Goal: Task Accomplishment & Management: Manage account settings

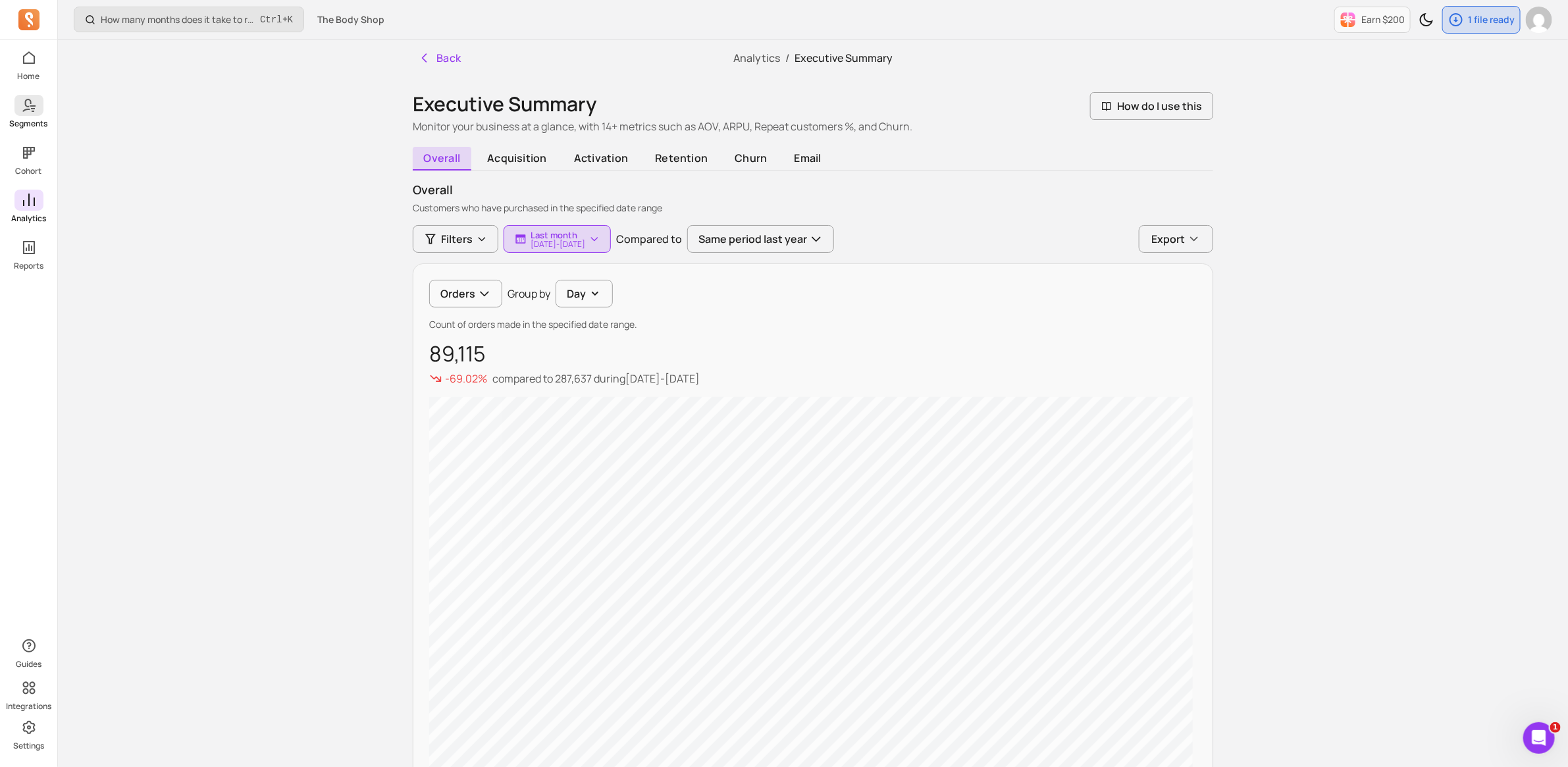
click at [32, 115] on link "Segments" at bounding box center [29, 112] width 57 height 34
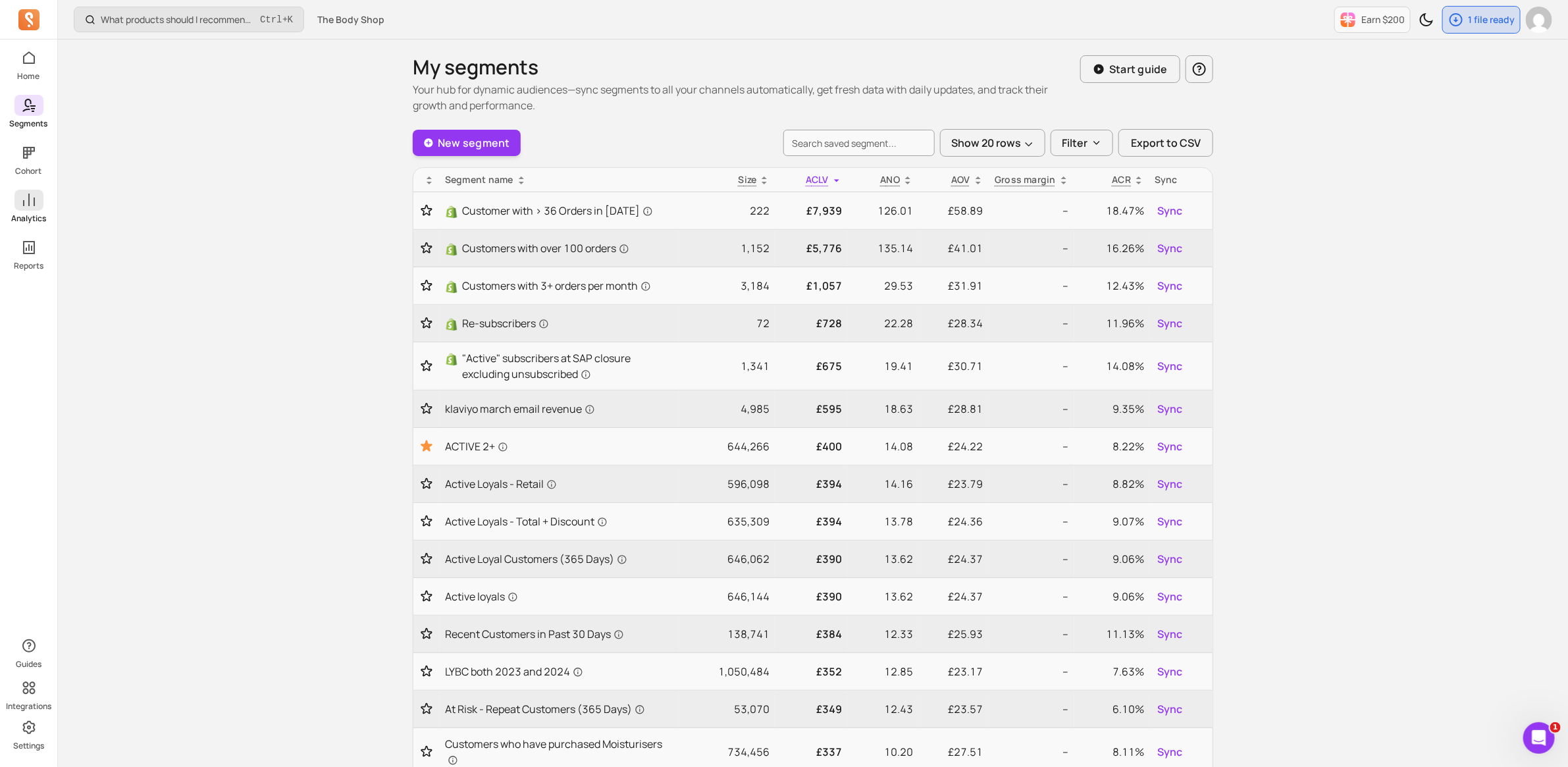
click at [31, 209] on span at bounding box center [29, 199] width 29 height 21
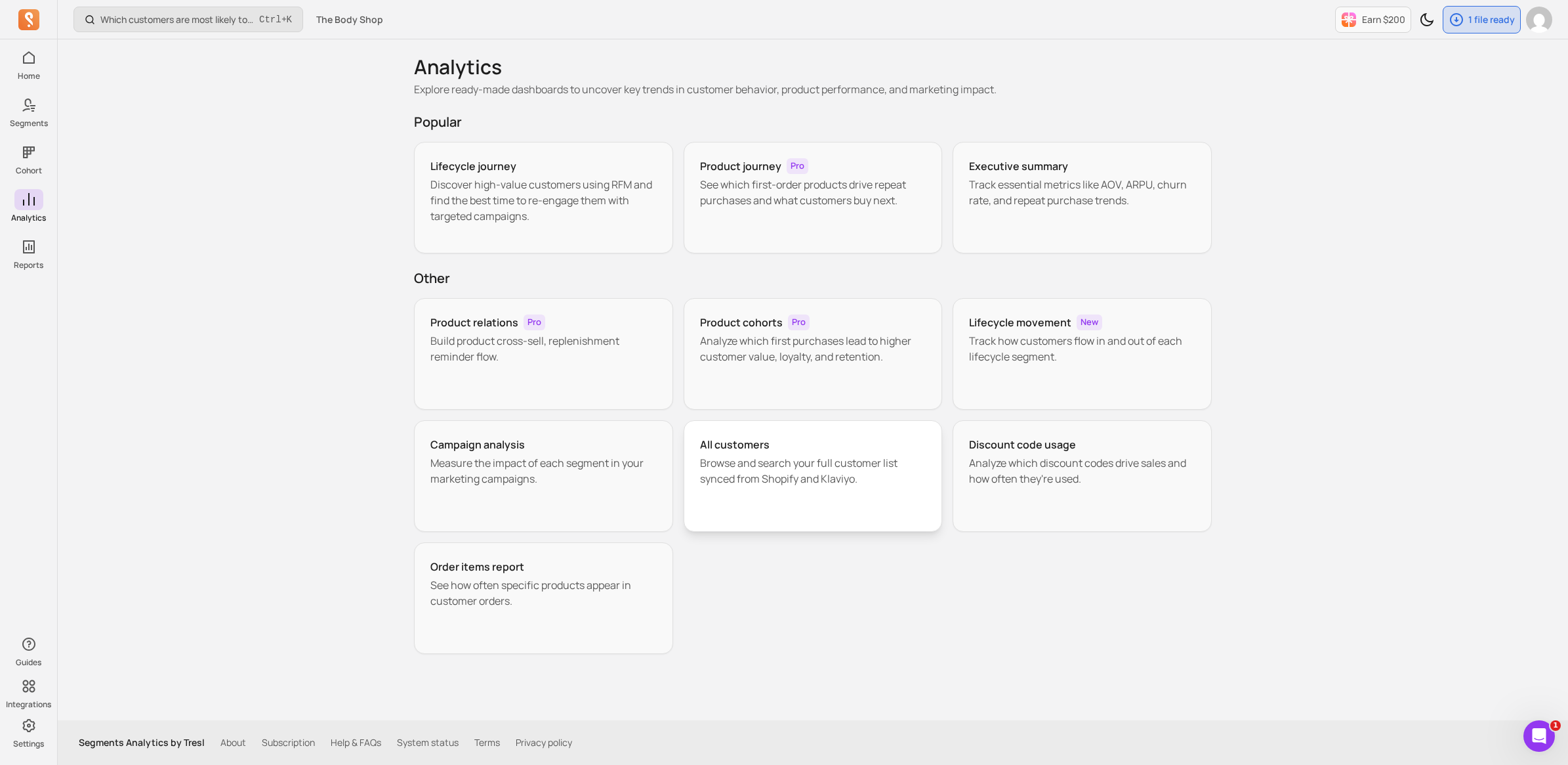
click at [773, 451] on div "All customers" at bounding box center [813, 444] width 227 height 15
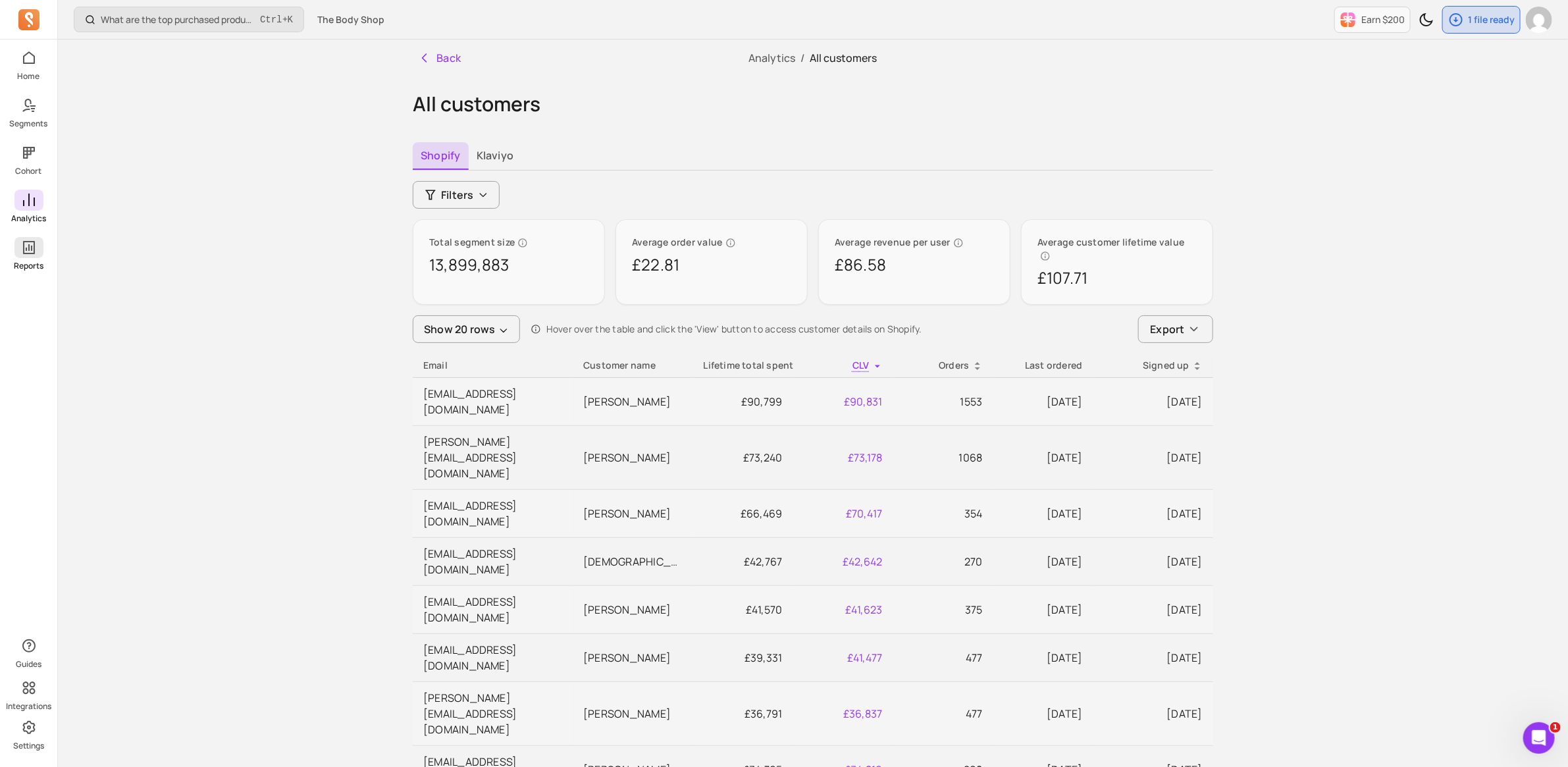
click at [22, 245] on icon at bounding box center [29, 247] width 15 height 15
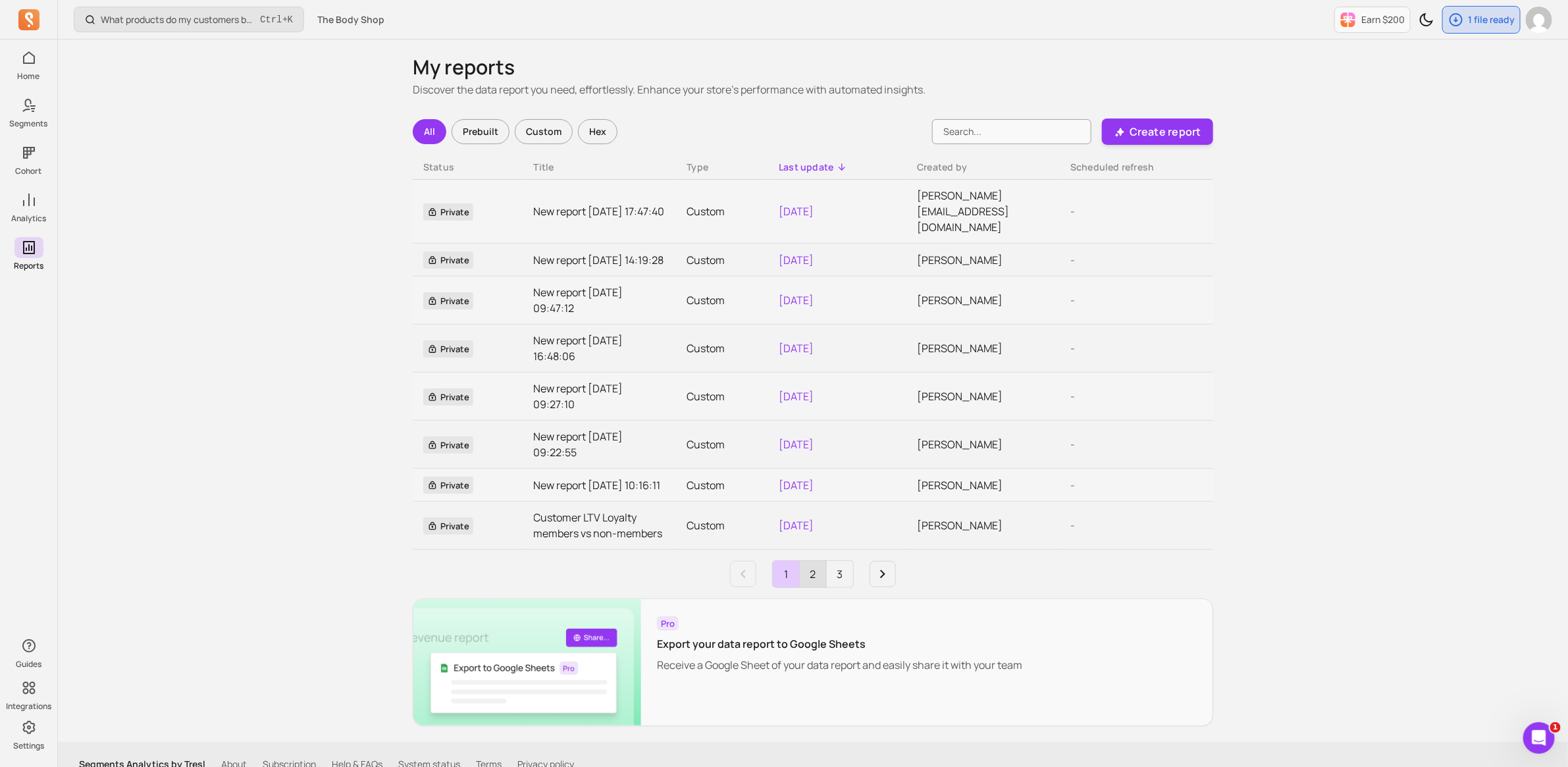
click at [821, 587] on link "2" at bounding box center [813, 574] width 26 height 26
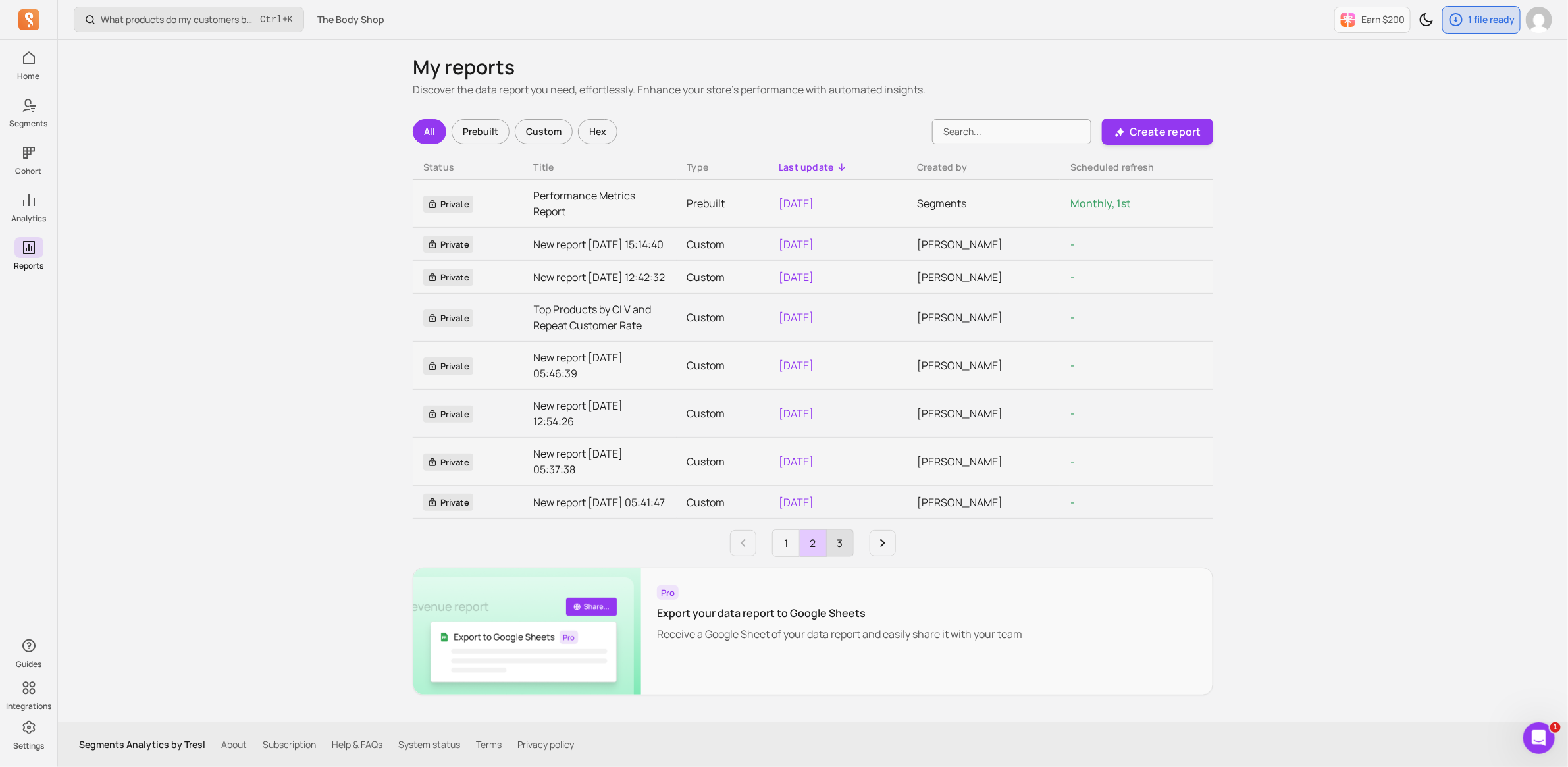
click at [846, 556] on link "3" at bounding box center [840, 543] width 26 height 26
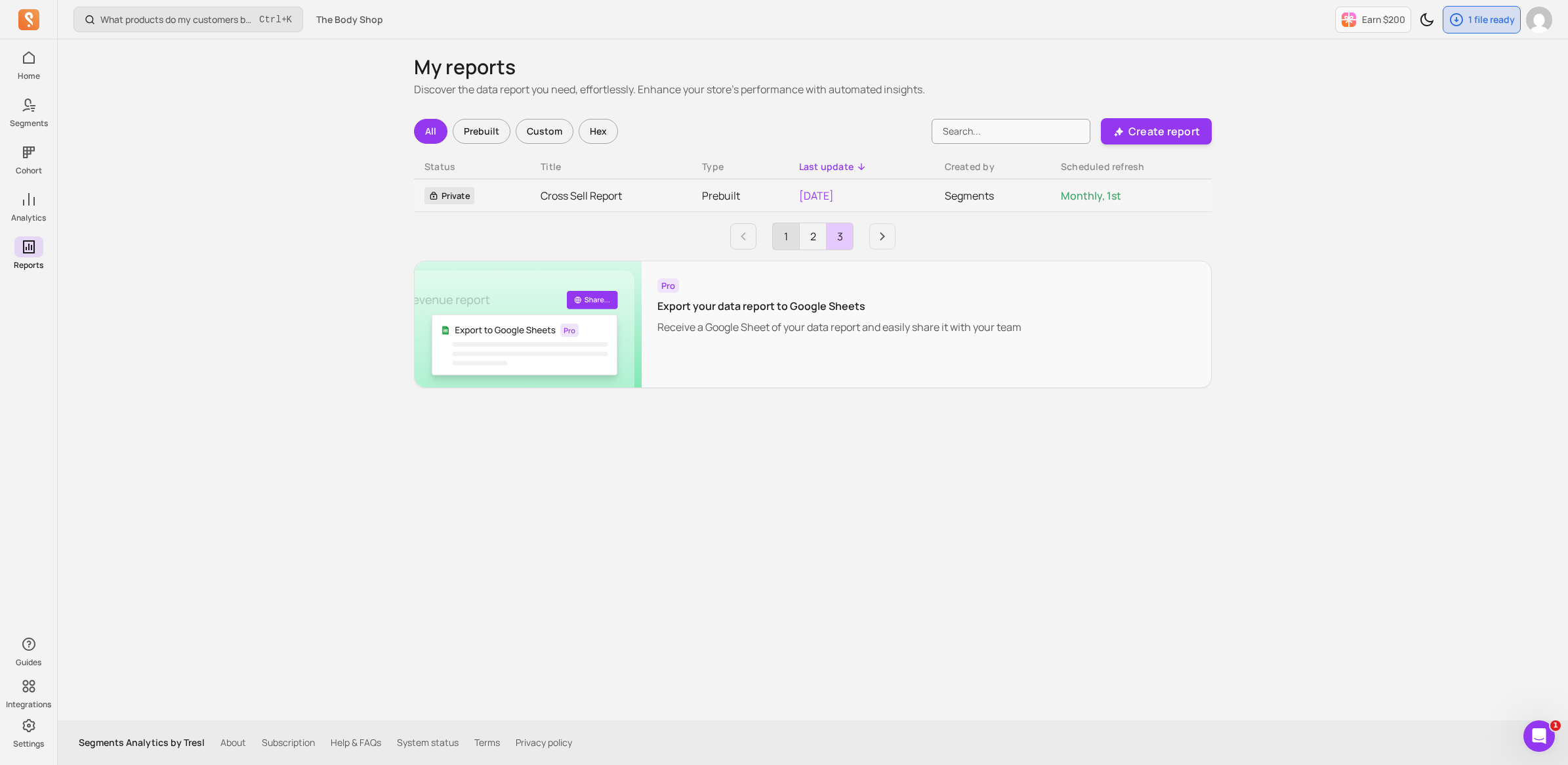
click at [782, 231] on link "1" at bounding box center [786, 236] width 26 height 26
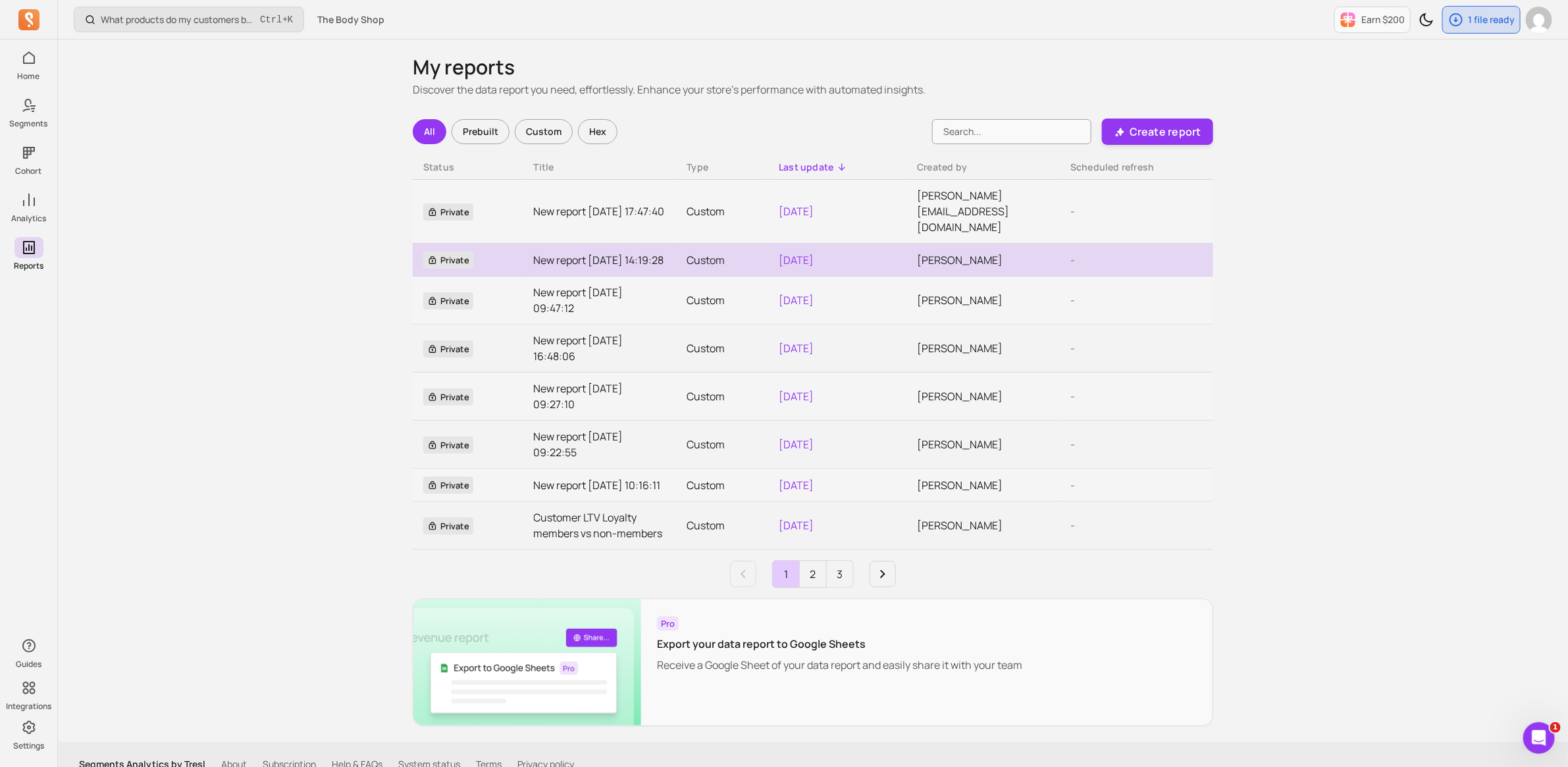
click at [597, 252] on link "New report [DATE] 14:19:28" at bounding box center [600, 260] width 132 height 15
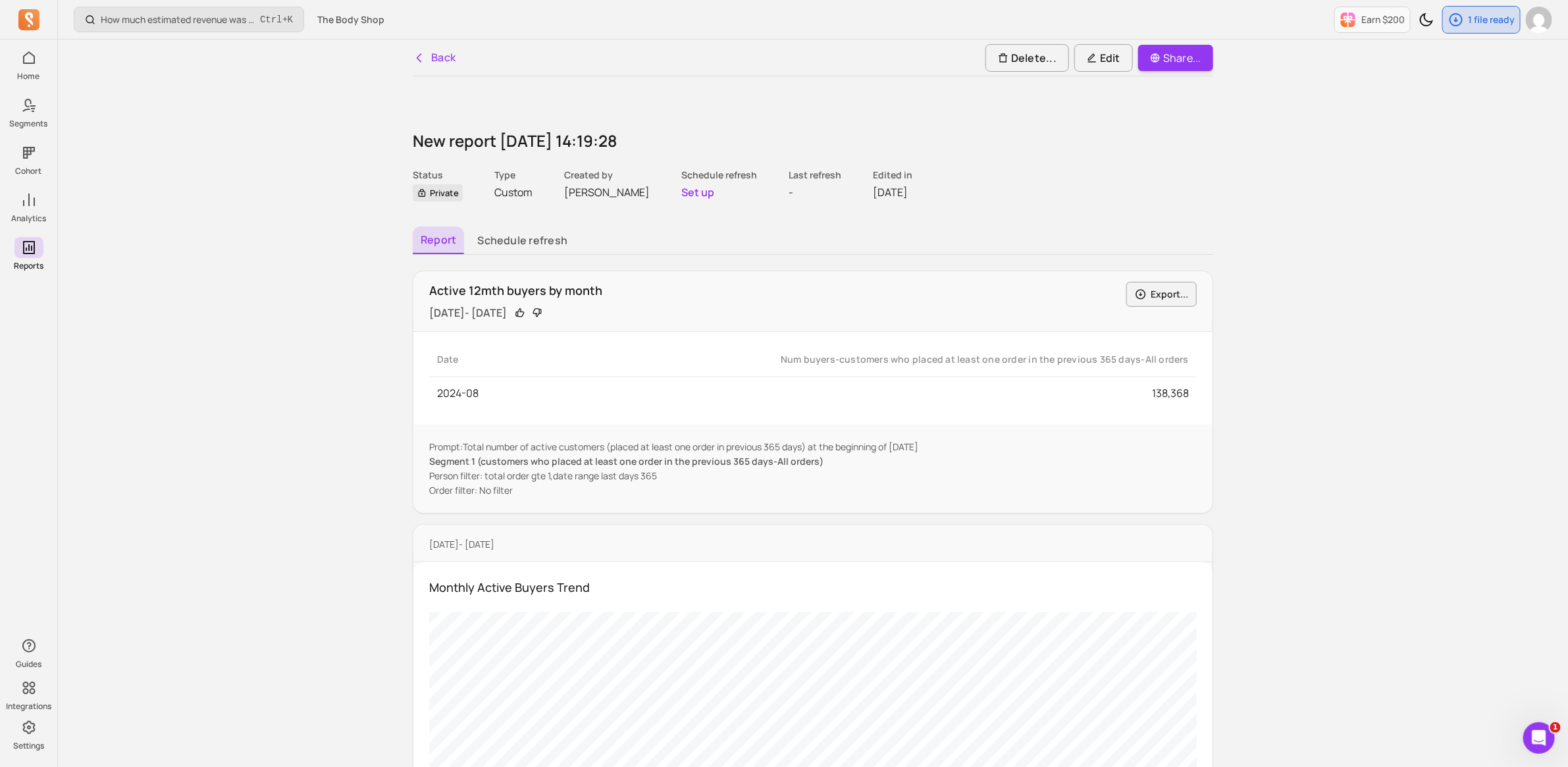
click at [515, 287] on p "Active 12mth buyers by month" at bounding box center [775, 290] width 692 height 18
copy p "Active 12mth buyers by month"
click at [492, 145] on h1 "New report [DATE] 14:19:28" at bounding box center [813, 141] width 801 height 24
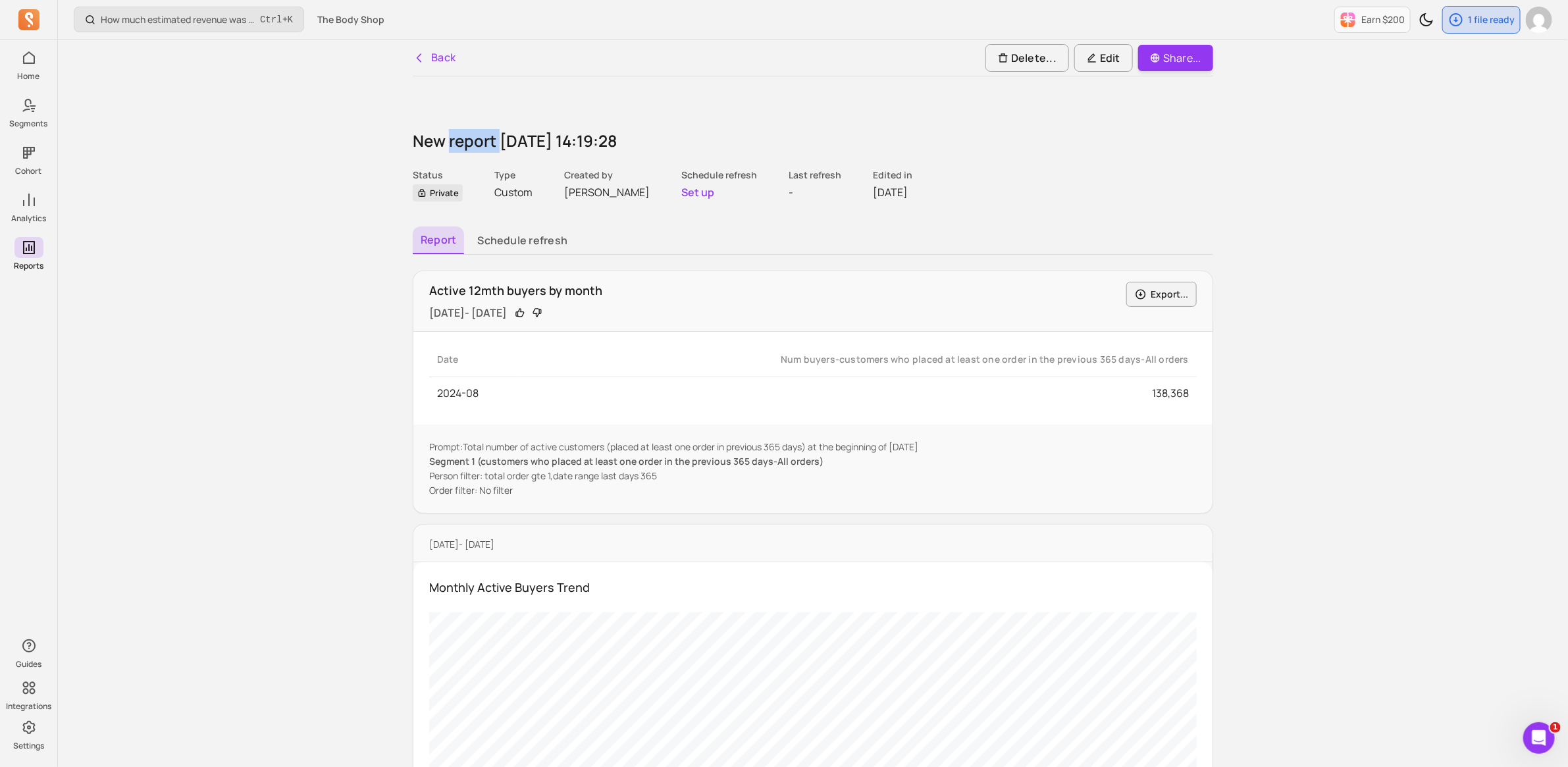
click at [492, 145] on h1 "New report [DATE] 14:19:28" at bounding box center [813, 141] width 801 height 24
click at [1103, 58] on p "Edit" at bounding box center [1103, 58] width 33 height 15
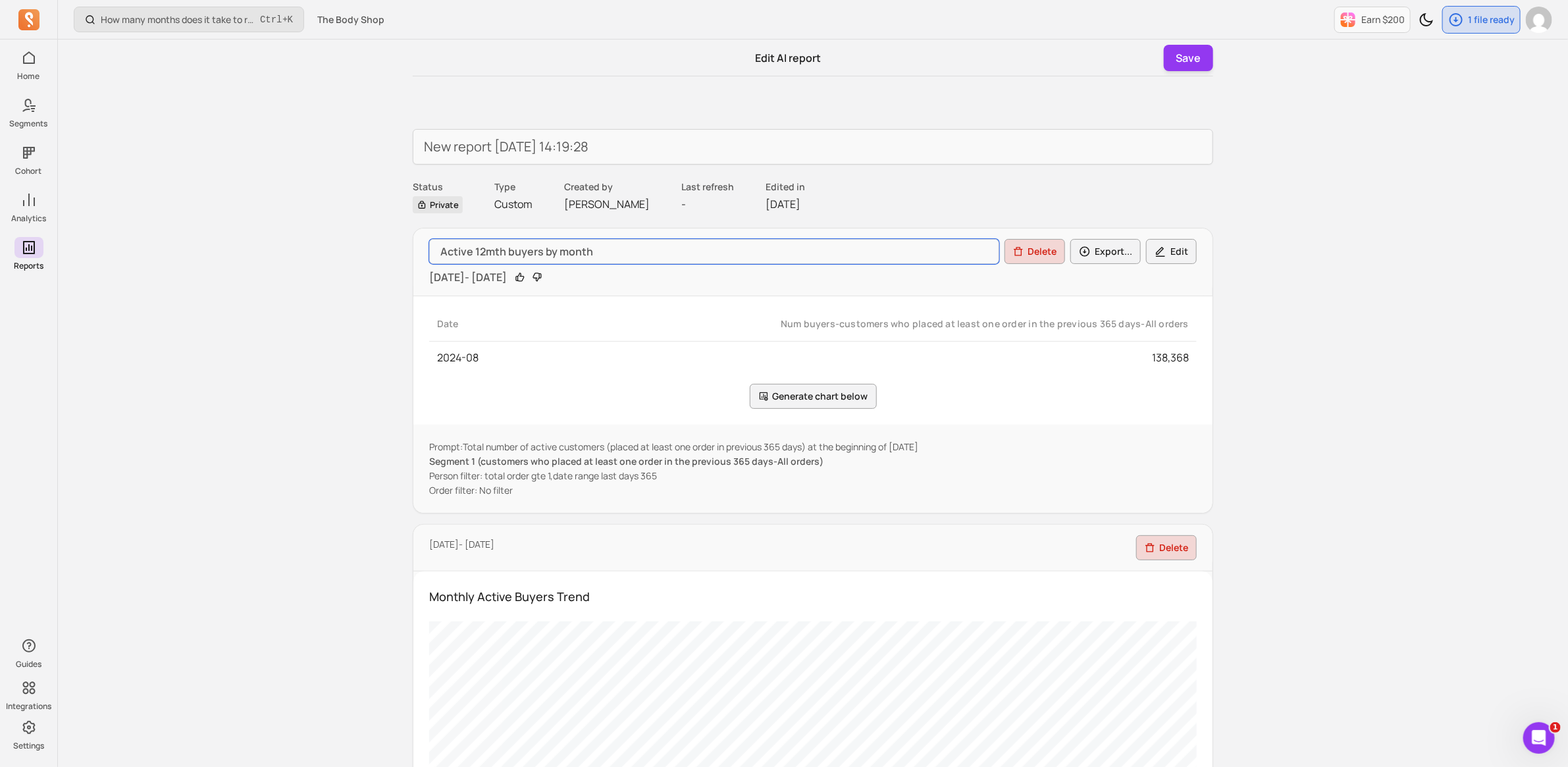
drag, startPoint x: 595, startPoint y: 251, endPoint x: 371, endPoint y: 254, distance: 224.0
click at [378, 254] on div "How many months does it take to recover my CAC (Customer Acquisition Cost)? Ctr…" at bounding box center [813, 705] width 1510 height 1411
click at [671, 162] on input "New report [DATE] 14:19:28" at bounding box center [813, 147] width 801 height 36
drag, startPoint x: 664, startPoint y: 152, endPoint x: 200, endPoint y: 155, distance: 464.0
click at [201, 155] on div "How many months does it take to recover my CAC (Customer Acquisition Cost)? Ctr…" at bounding box center [813, 705] width 1510 height 1411
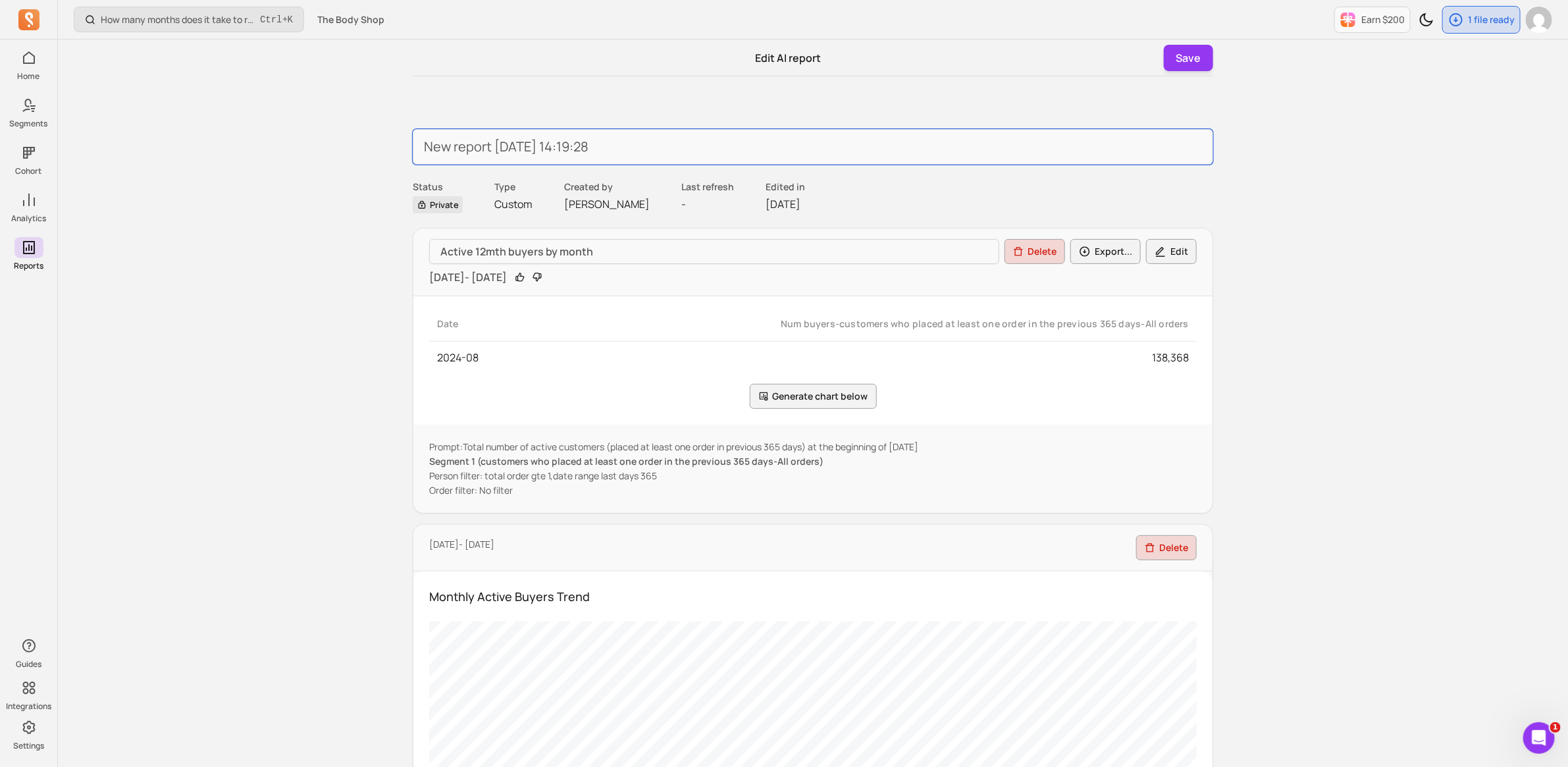
paste input "Active 12mth buyers by month"
type input "Active 12mth buyers by month"
click at [1182, 56] on button "Save" at bounding box center [1189, 58] width 50 height 26
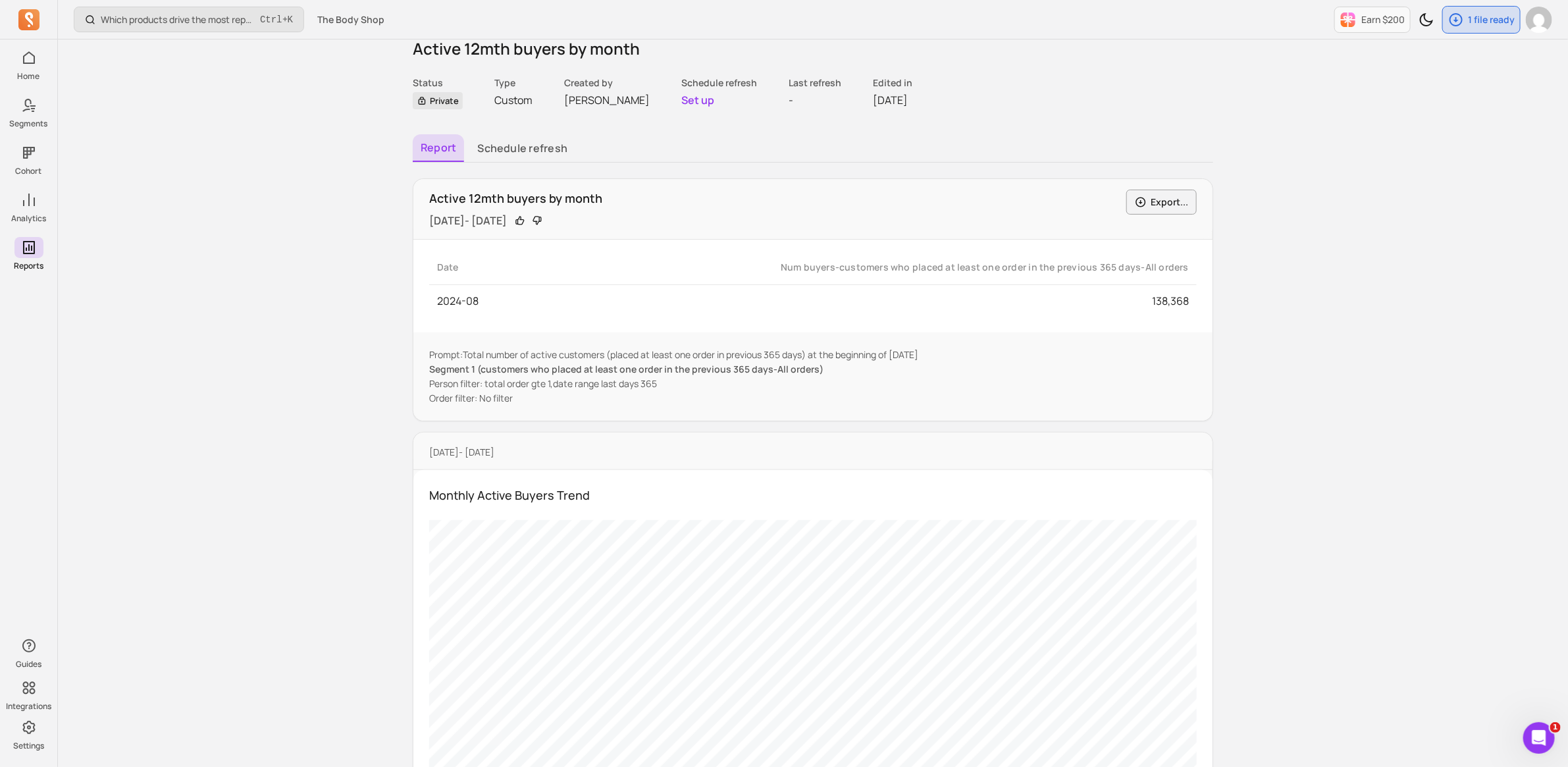
scroll to position [60, 0]
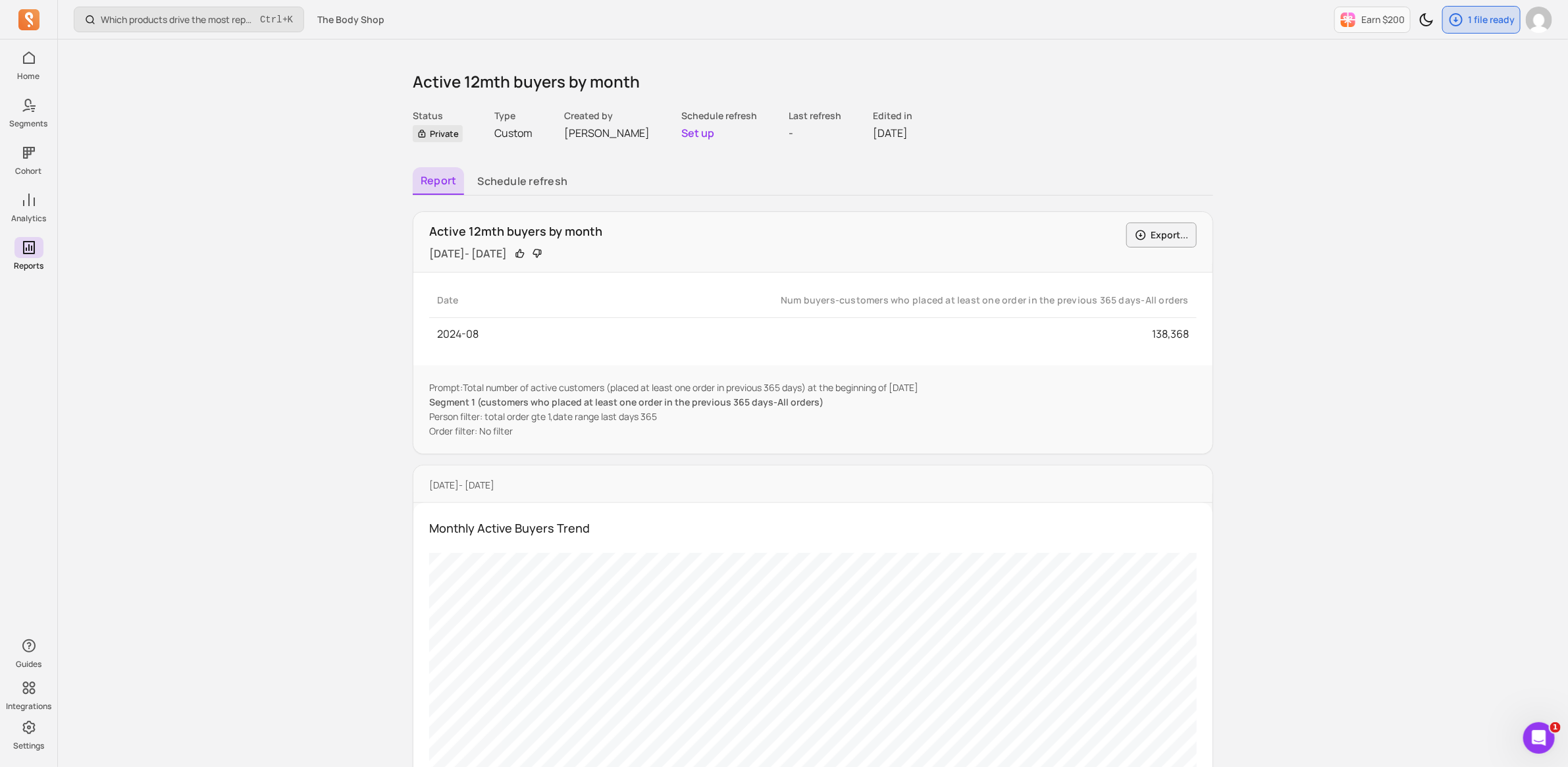
click at [702, 135] on button "Set up" at bounding box center [698, 133] width 33 height 15
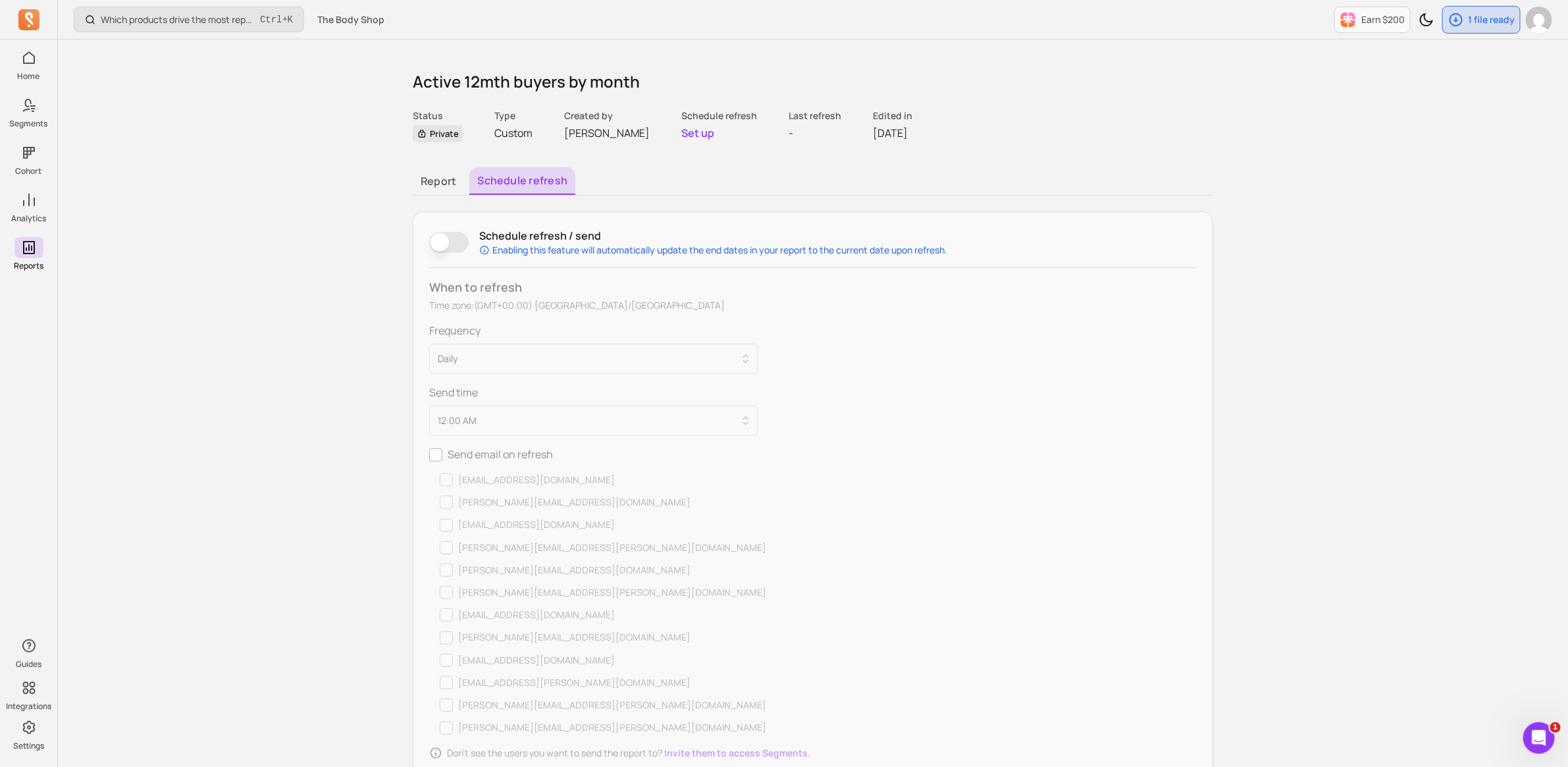
click at [517, 257] on div "Schedule refresh Schedule refresh / send Enabling this feature will automatical…" at bounding box center [813, 494] width 801 height 566
click at [462, 244] on button "Schedule refresh" at bounding box center [449, 242] width 39 height 21
click at [507, 359] on button "Daily" at bounding box center [594, 358] width 330 height 30
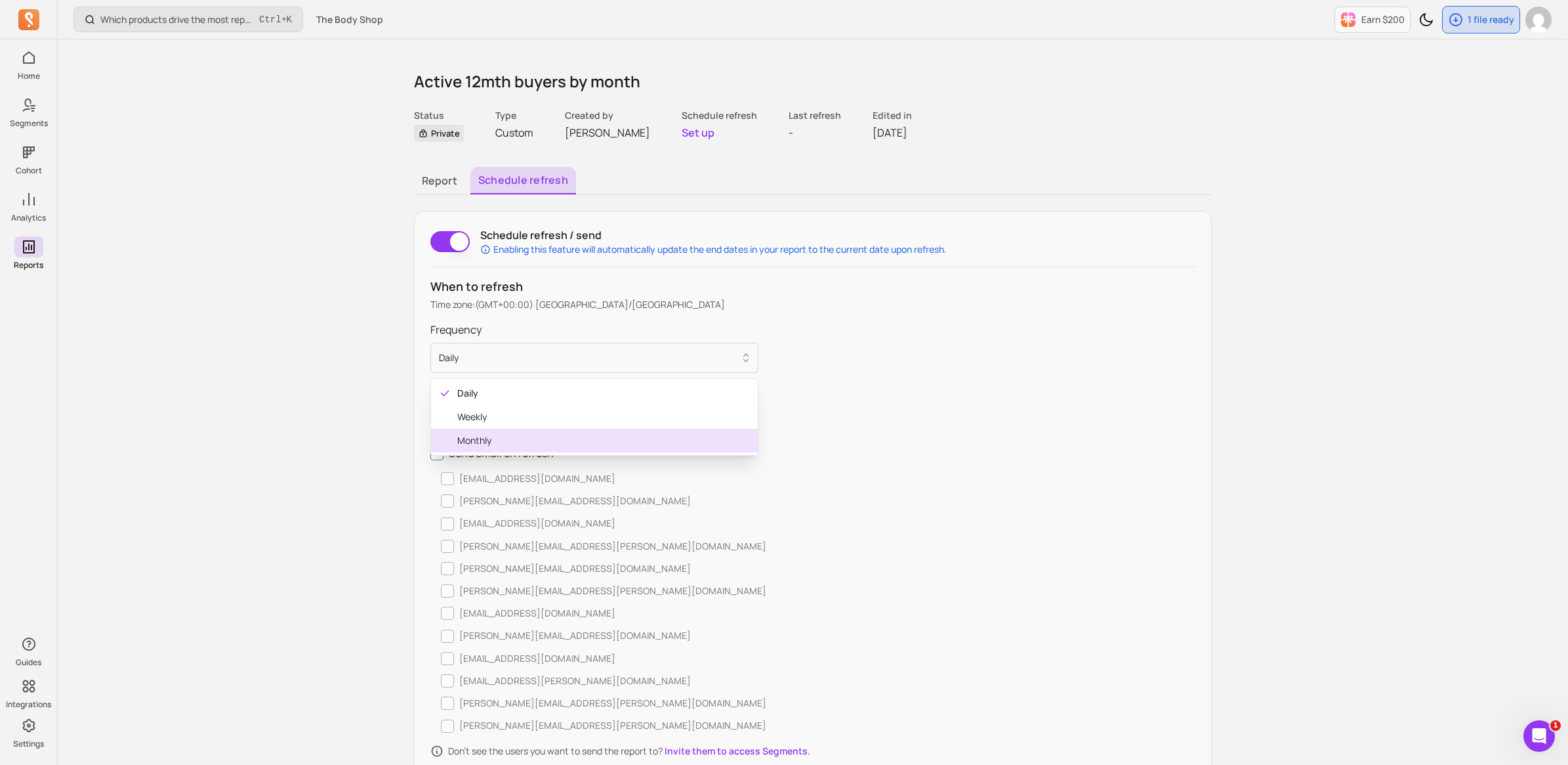
click at [496, 435] on span "Monthly" at bounding box center [602, 440] width 290 height 13
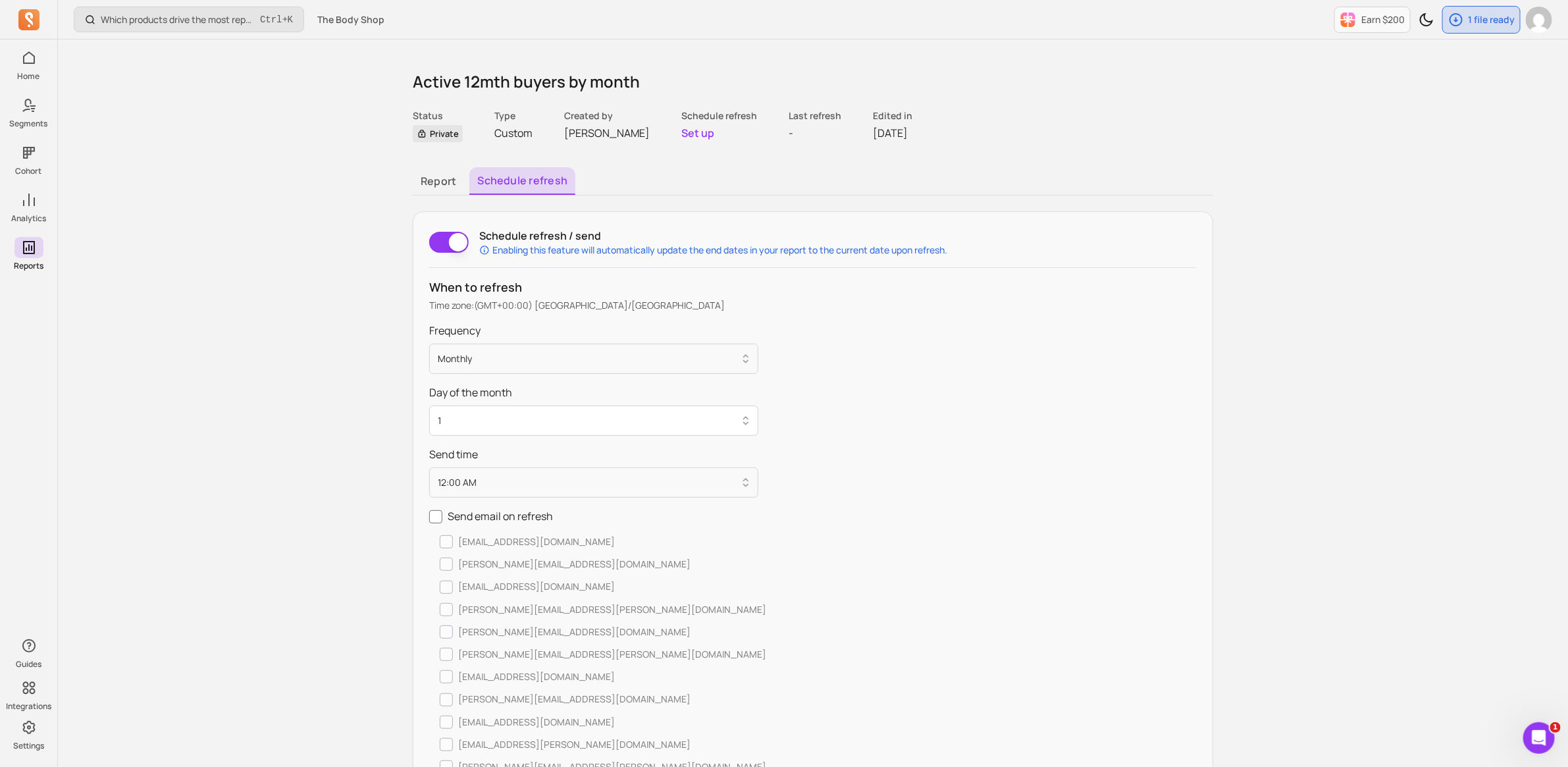
click at [507, 418] on button "1" at bounding box center [594, 420] width 330 height 30
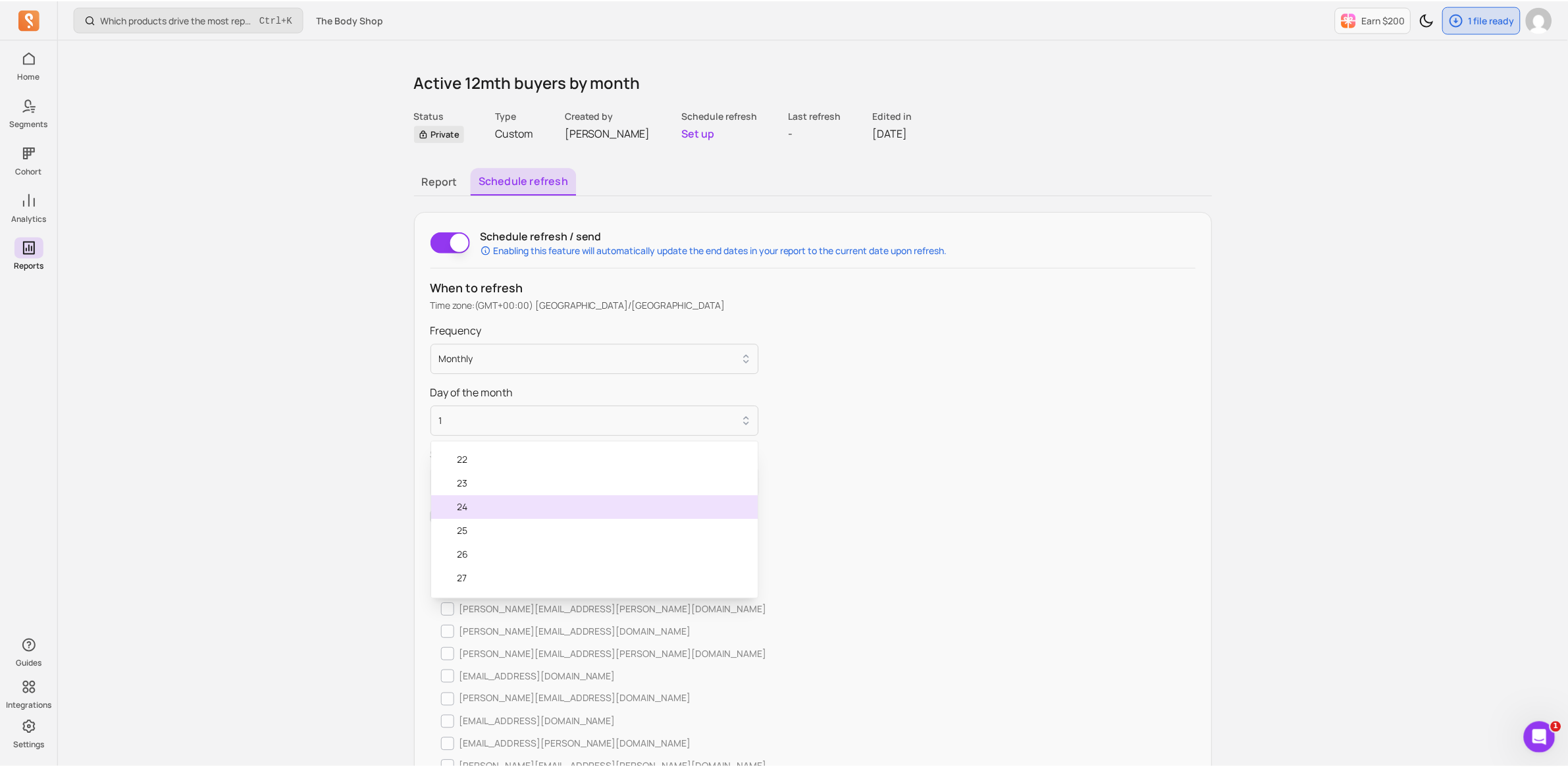
scroll to position [606, 0]
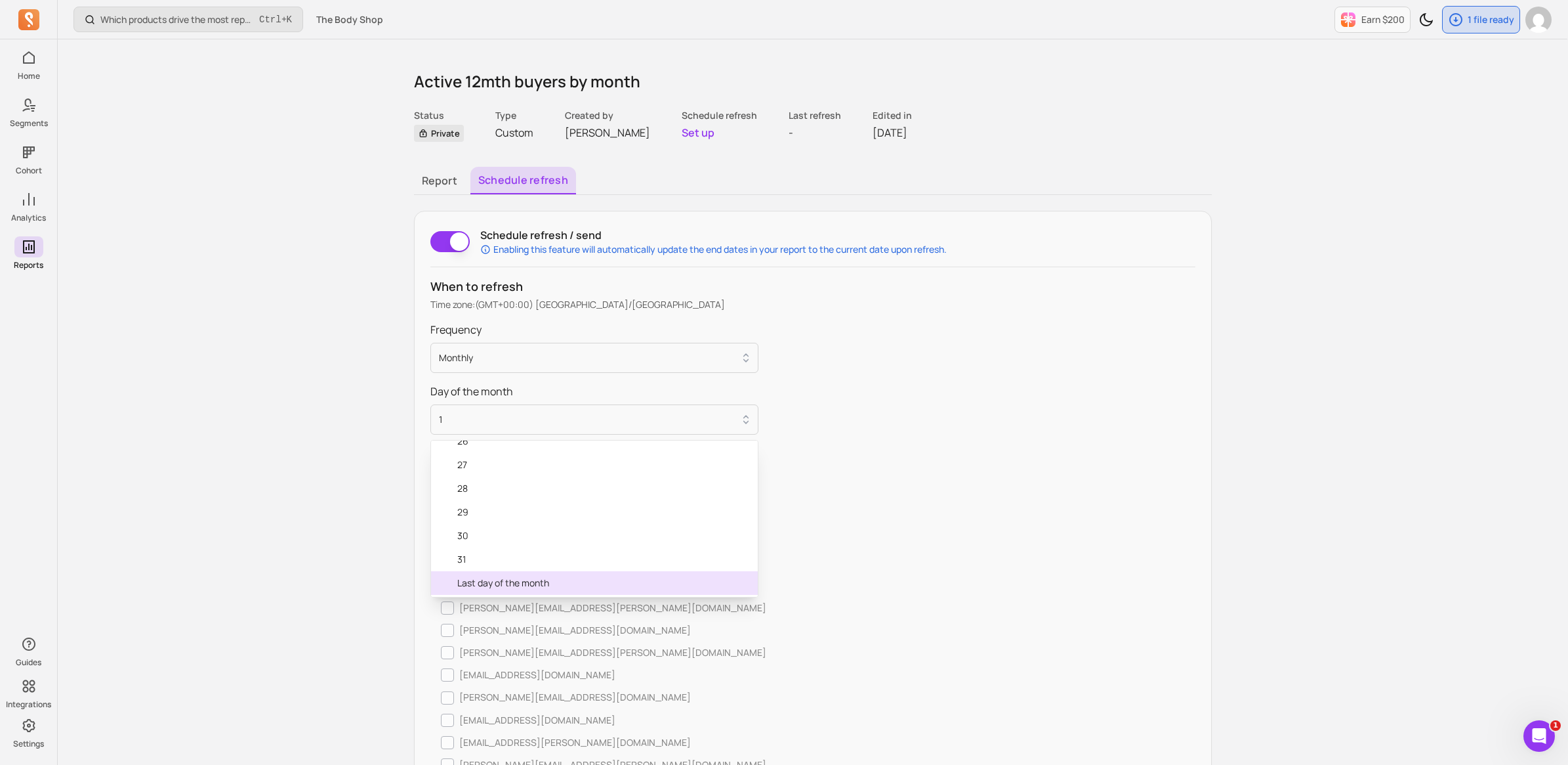
click at [532, 586] on span "Last day of the month" at bounding box center [602, 582] width 290 height 13
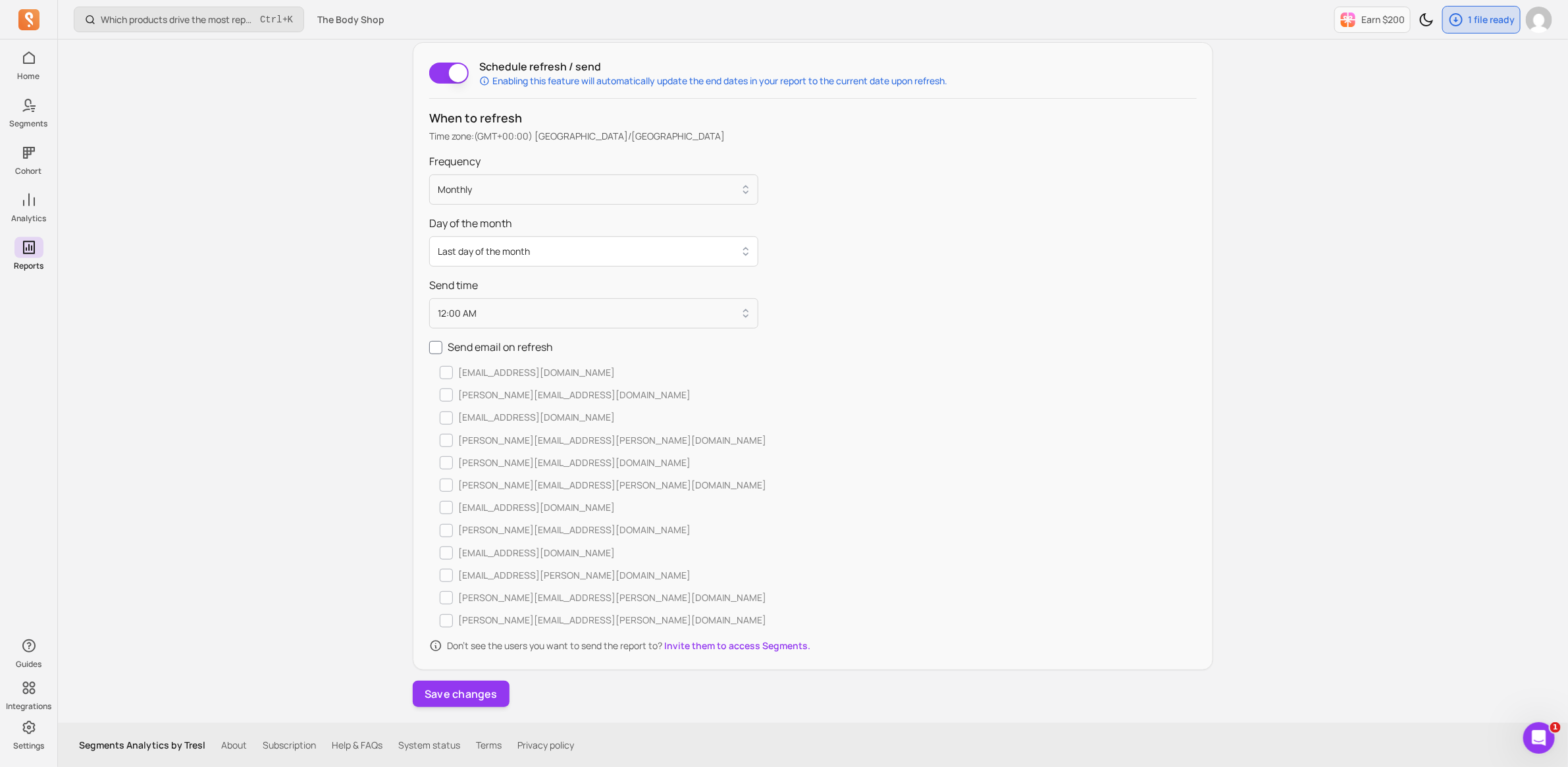
scroll to position [229, 0]
click at [468, 692] on button "Save changes" at bounding box center [461, 693] width 97 height 26
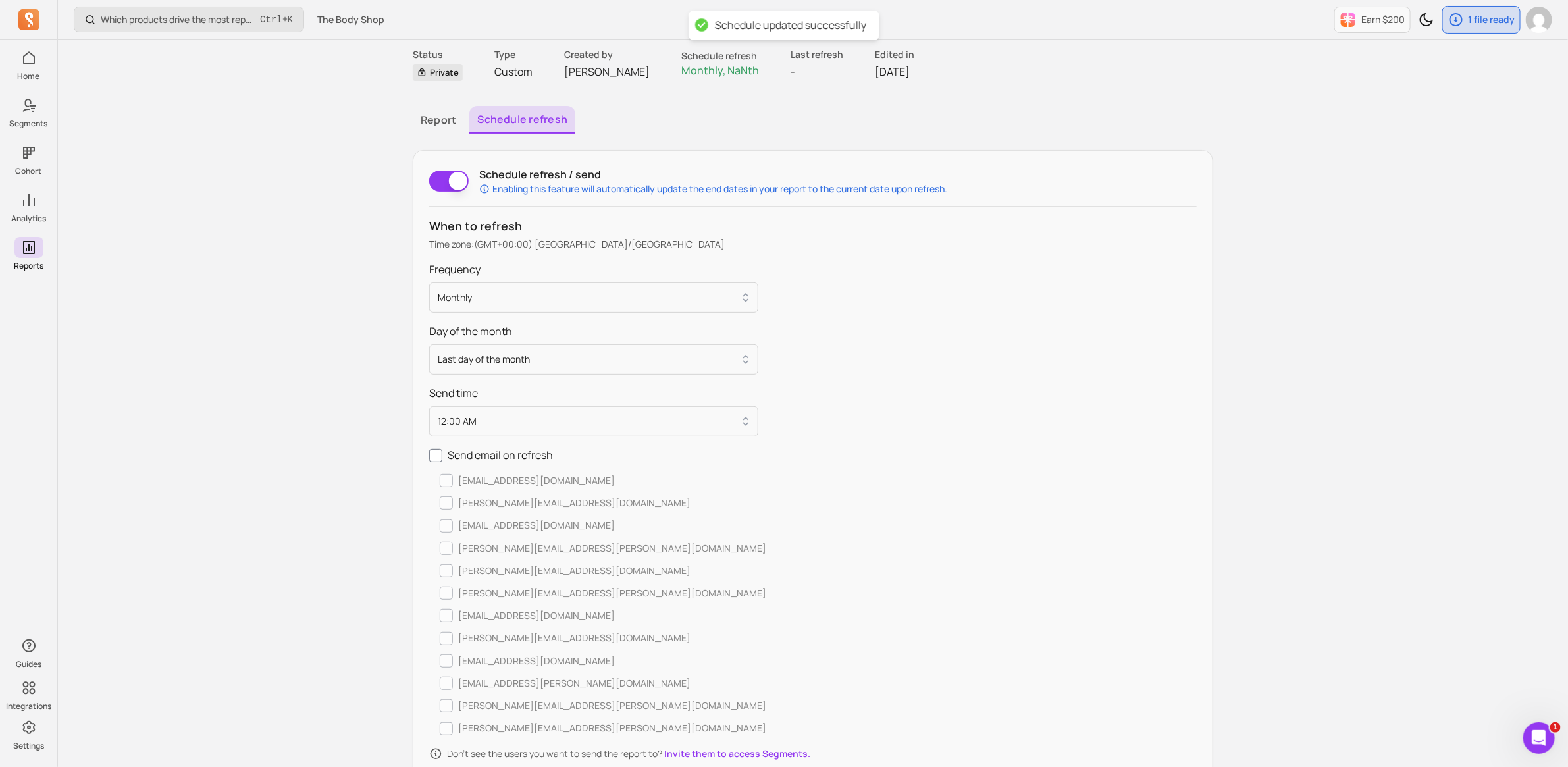
scroll to position [0, 0]
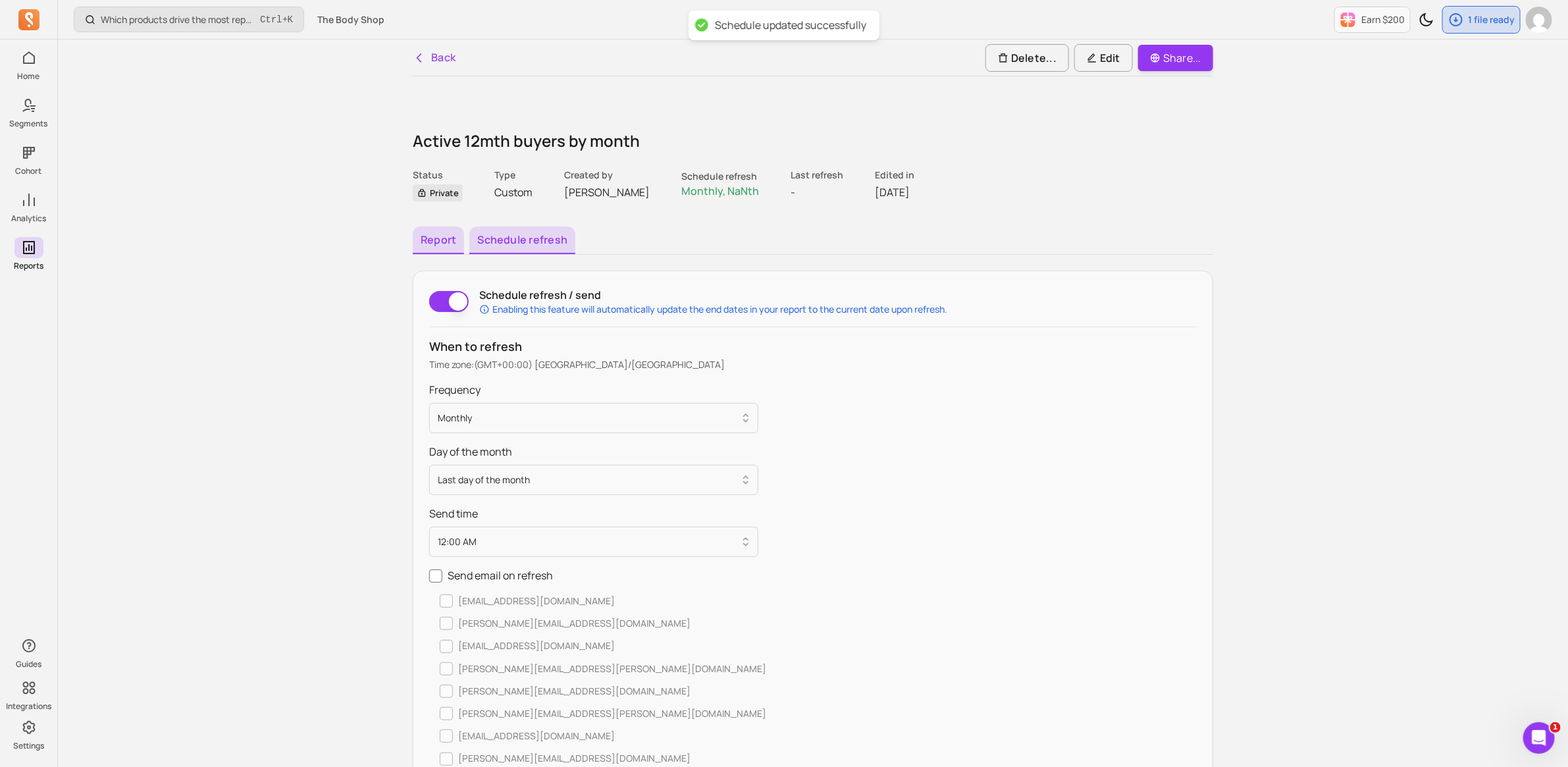
click at [433, 232] on button "Report" at bounding box center [439, 240] width 51 height 28
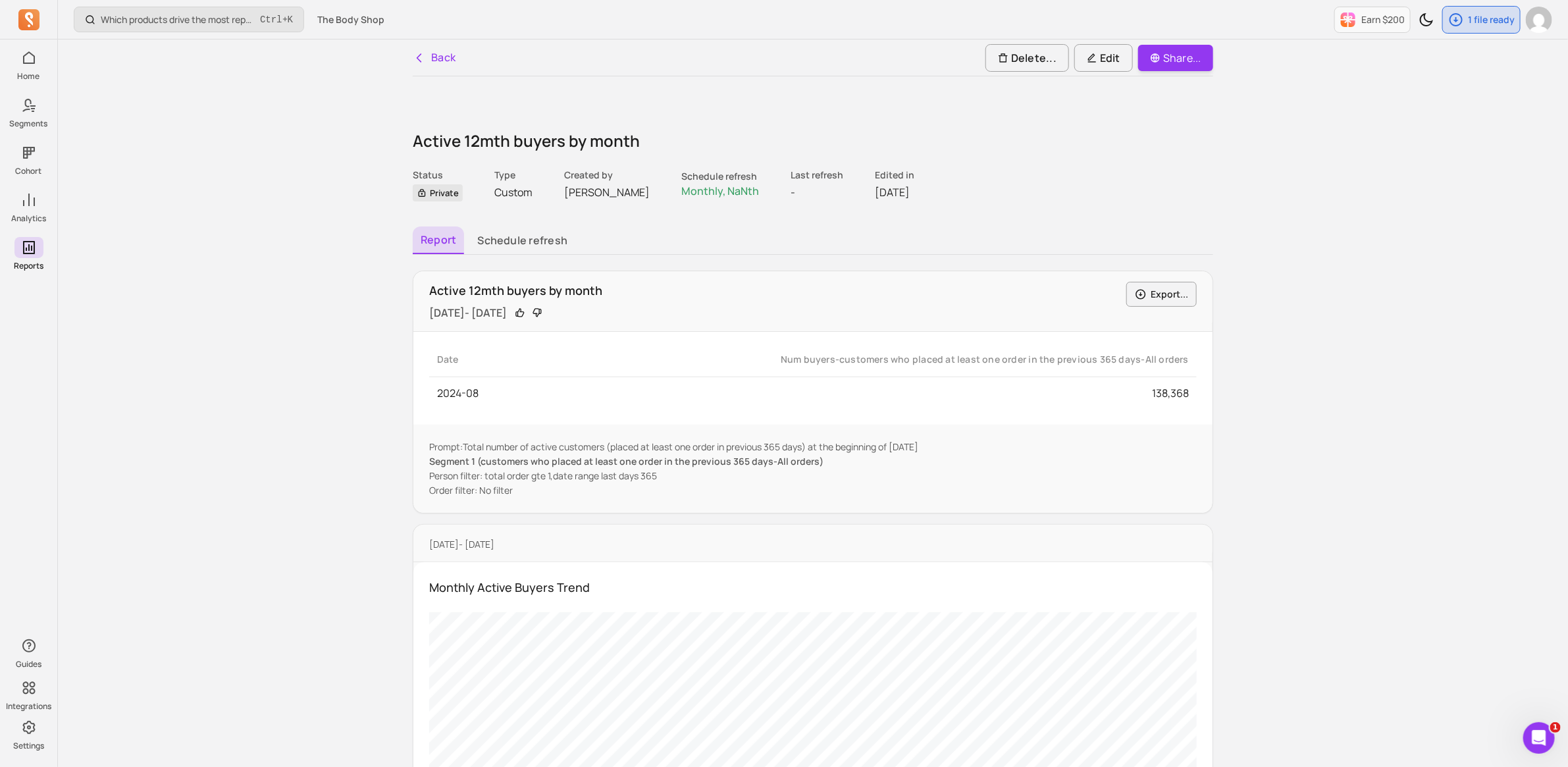
click at [849, 453] on p "Prompt: Total number of active customers (placed at least one order in previous…" at bounding box center [813, 446] width 767 height 13
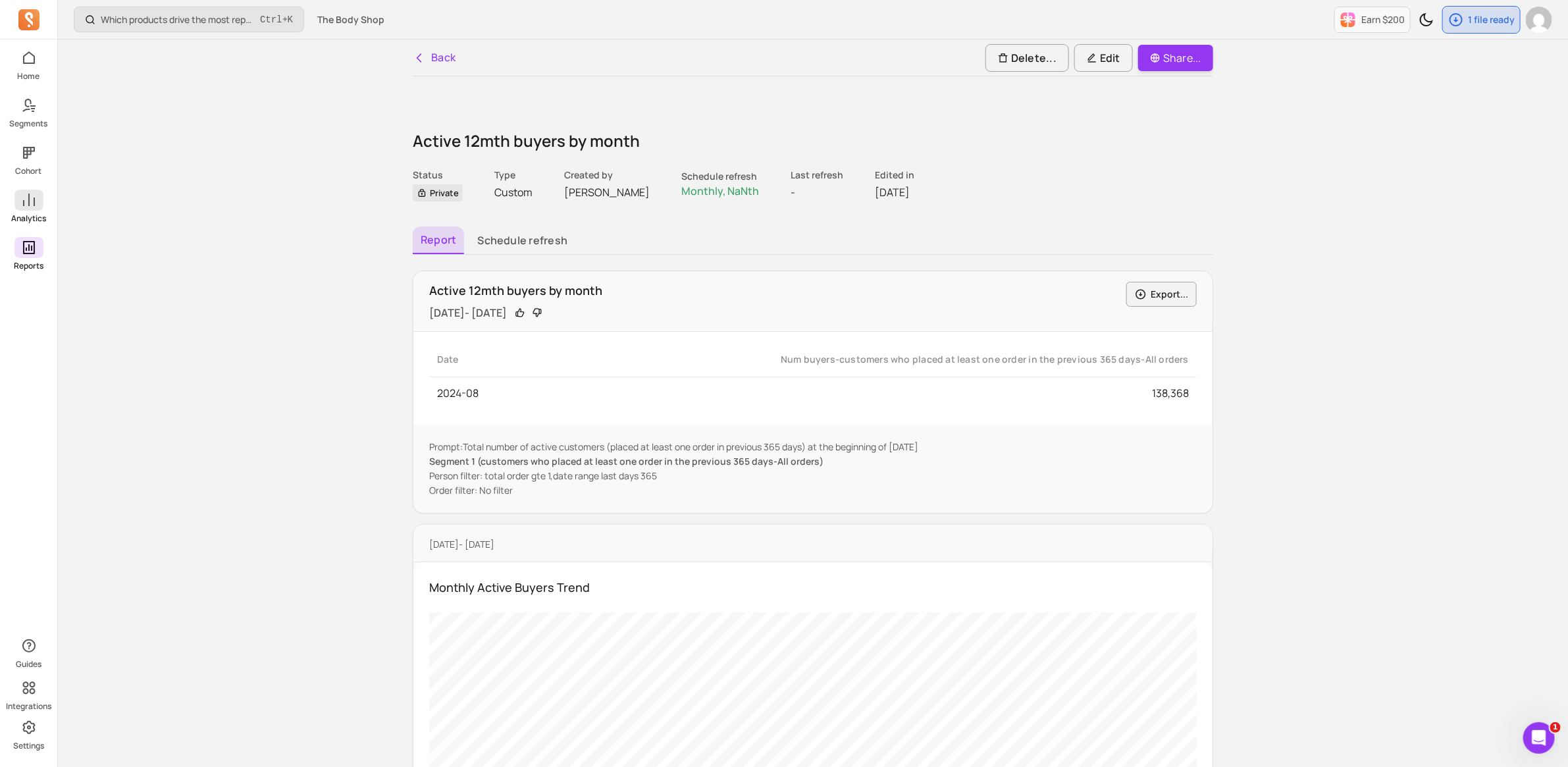
click at [33, 207] on icon at bounding box center [29, 200] width 15 height 15
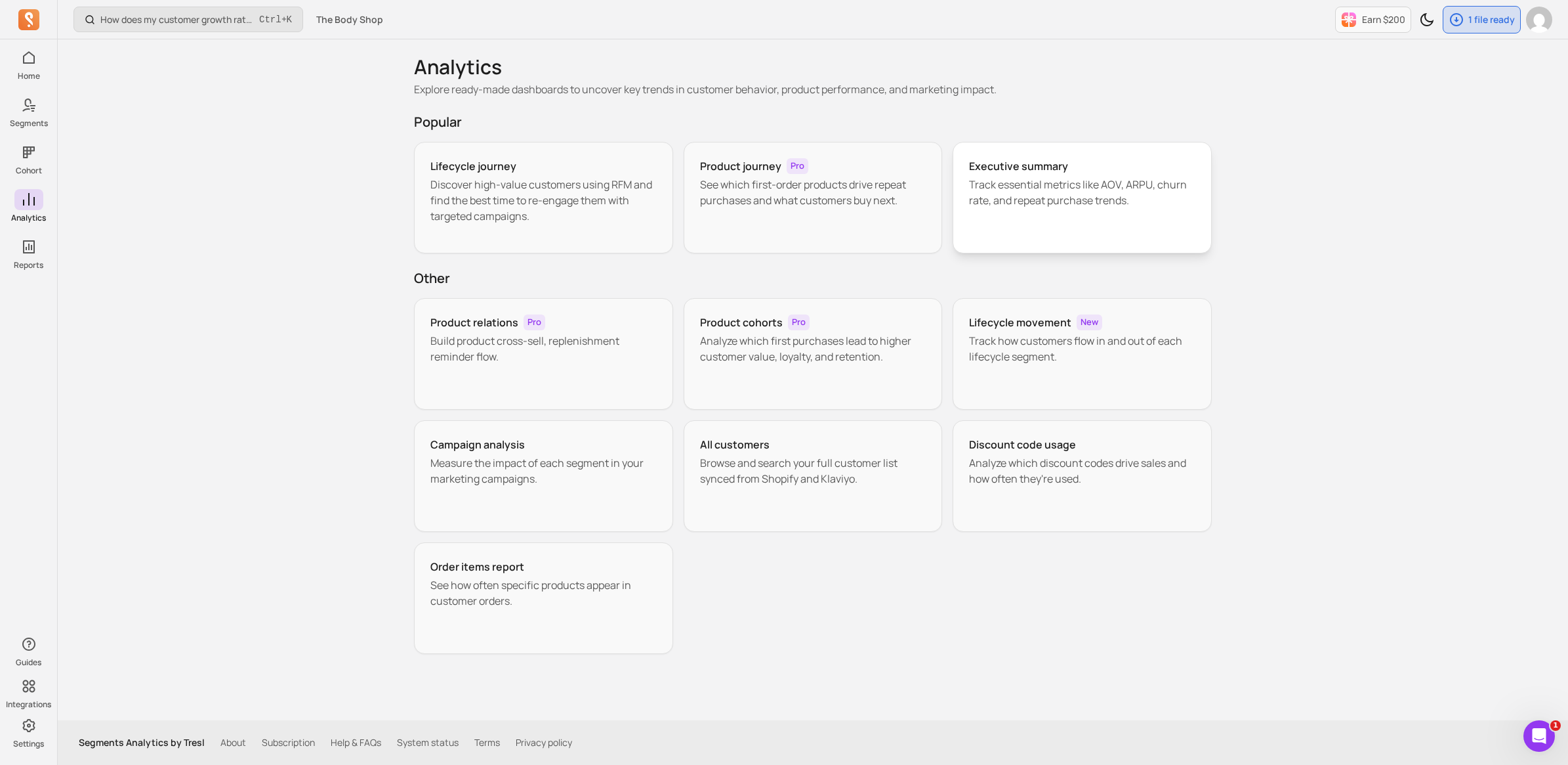
click at [1116, 190] on p "Track essential metrics like AOV, ARPU, churn rate, and repeat purchase trends." at bounding box center [1082, 192] width 227 height 32
